Goal: Task Accomplishment & Management: Manage account settings

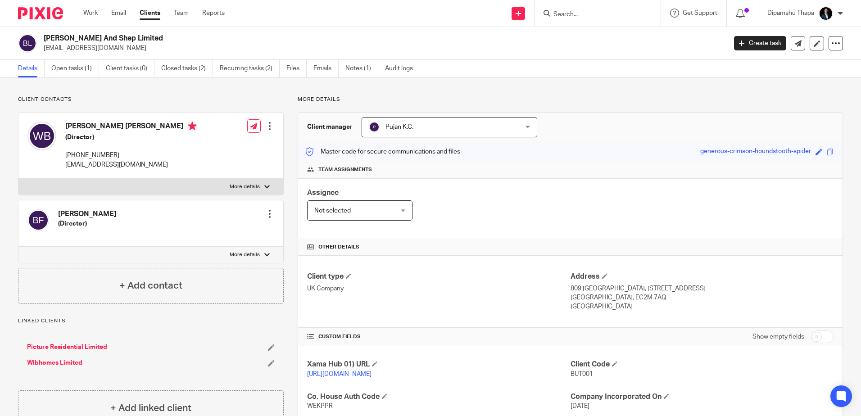
scroll to position [30, 0]
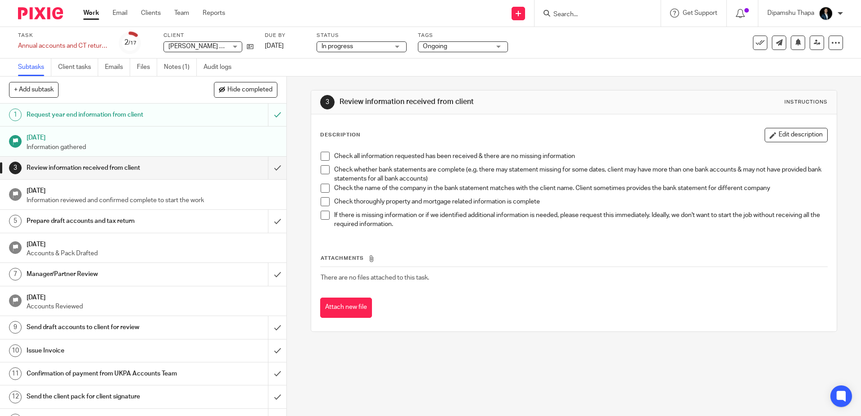
drag, startPoint x: 0, startPoint y: 0, endPoint x: 37, endPoint y: 12, distance: 39.2
click at [36, 8] on div at bounding box center [37, 13] width 74 height 27
click at [37, 12] on img at bounding box center [40, 13] width 45 height 12
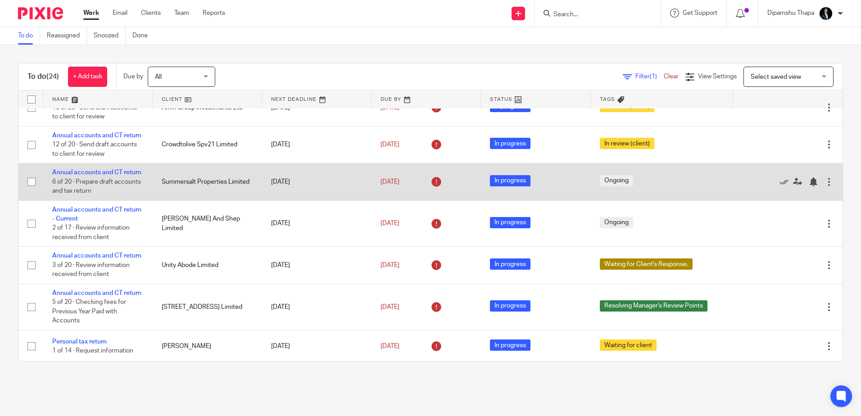
scroll to position [270, 0]
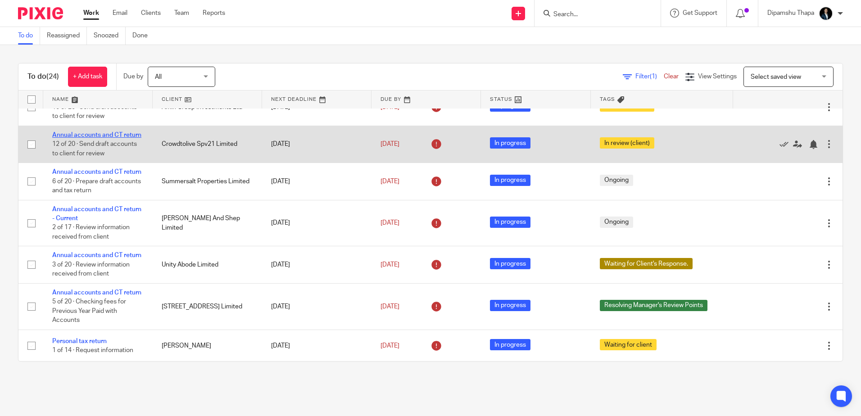
click at [96, 138] on link "Annual accounts and CT return" at bounding box center [96, 135] width 89 height 6
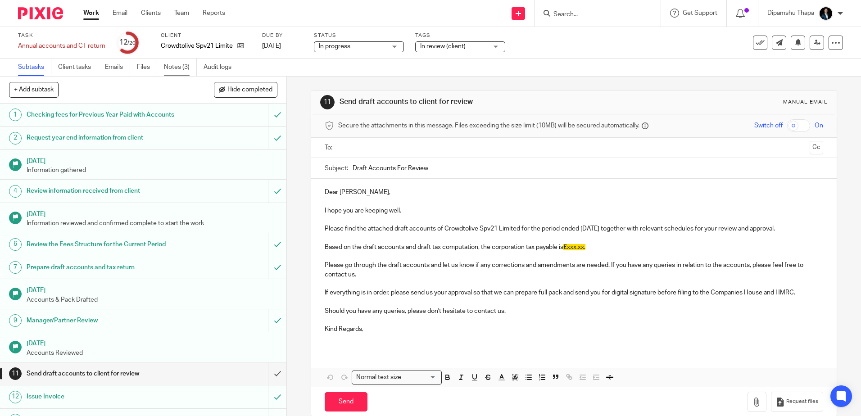
click at [169, 71] on link "Notes (3)" at bounding box center [180, 68] width 33 height 18
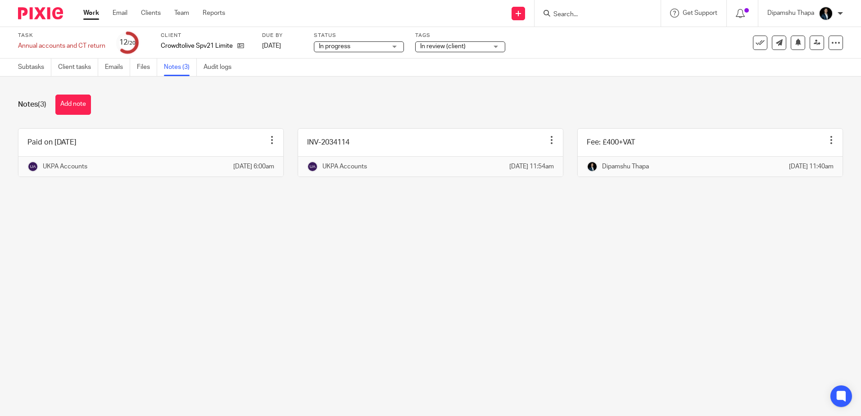
click at [33, 13] on img at bounding box center [40, 13] width 45 height 12
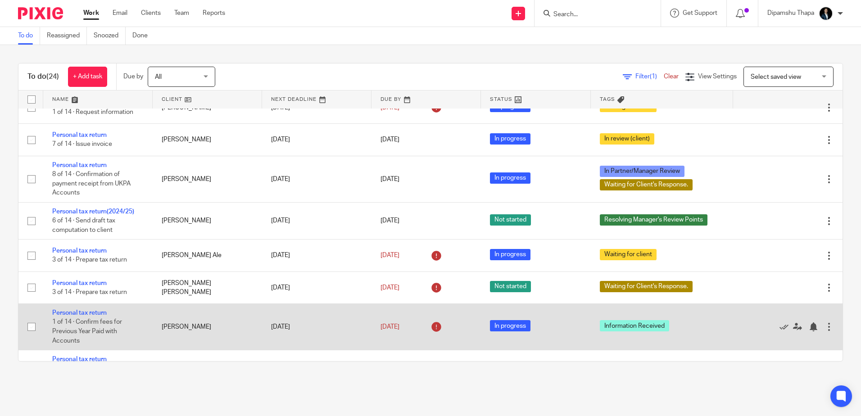
scroll to position [419, 0]
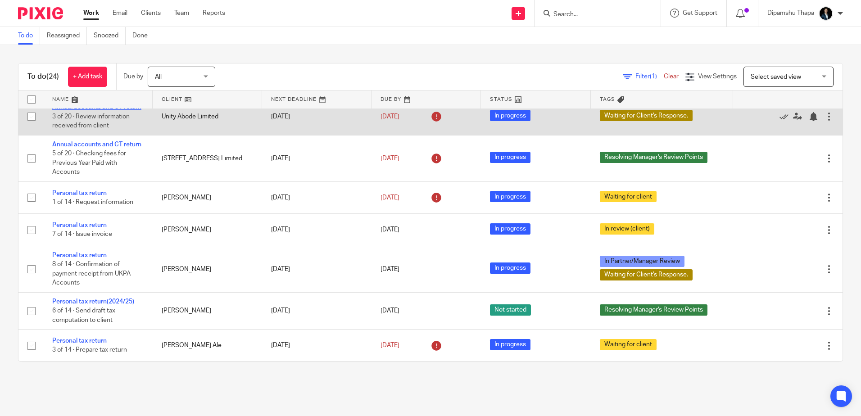
click at [76, 110] on link "Annual accounts and CT return" at bounding box center [96, 107] width 89 height 6
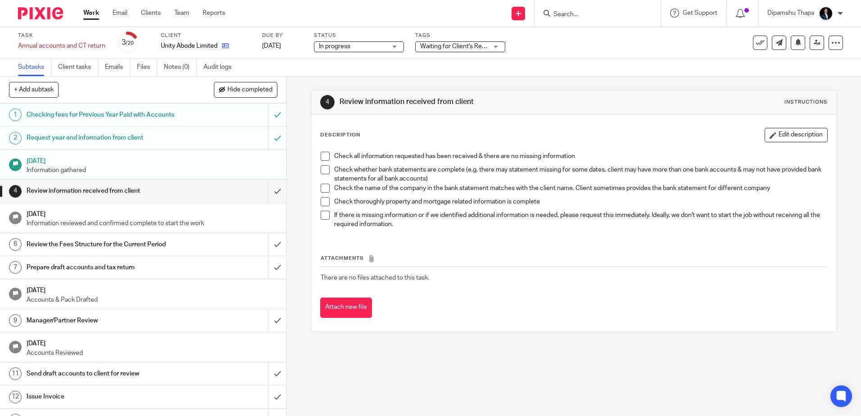
click at [221, 47] on link at bounding box center [223, 45] width 11 height 9
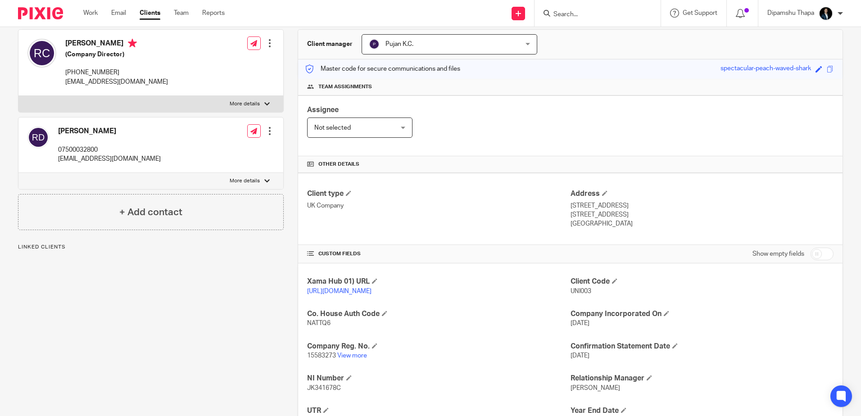
scroll to position [165, 0]
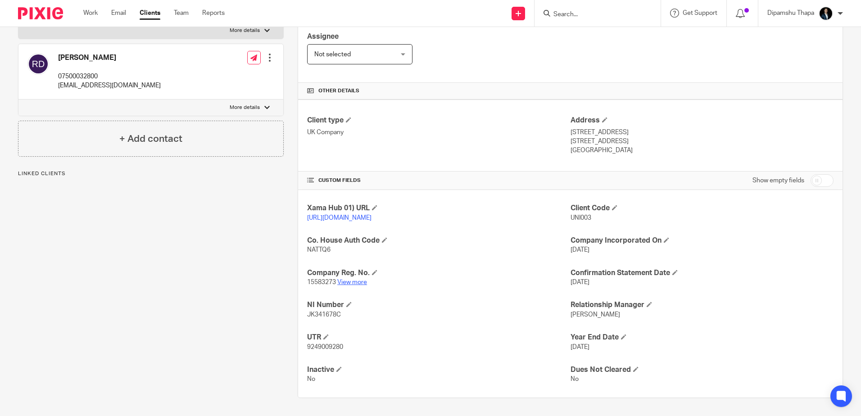
click at [355, 282] on link "View more" at bounding box center [352, 282] width 30 height 6
